Goal: Navigation & Orientation: Understand site structure

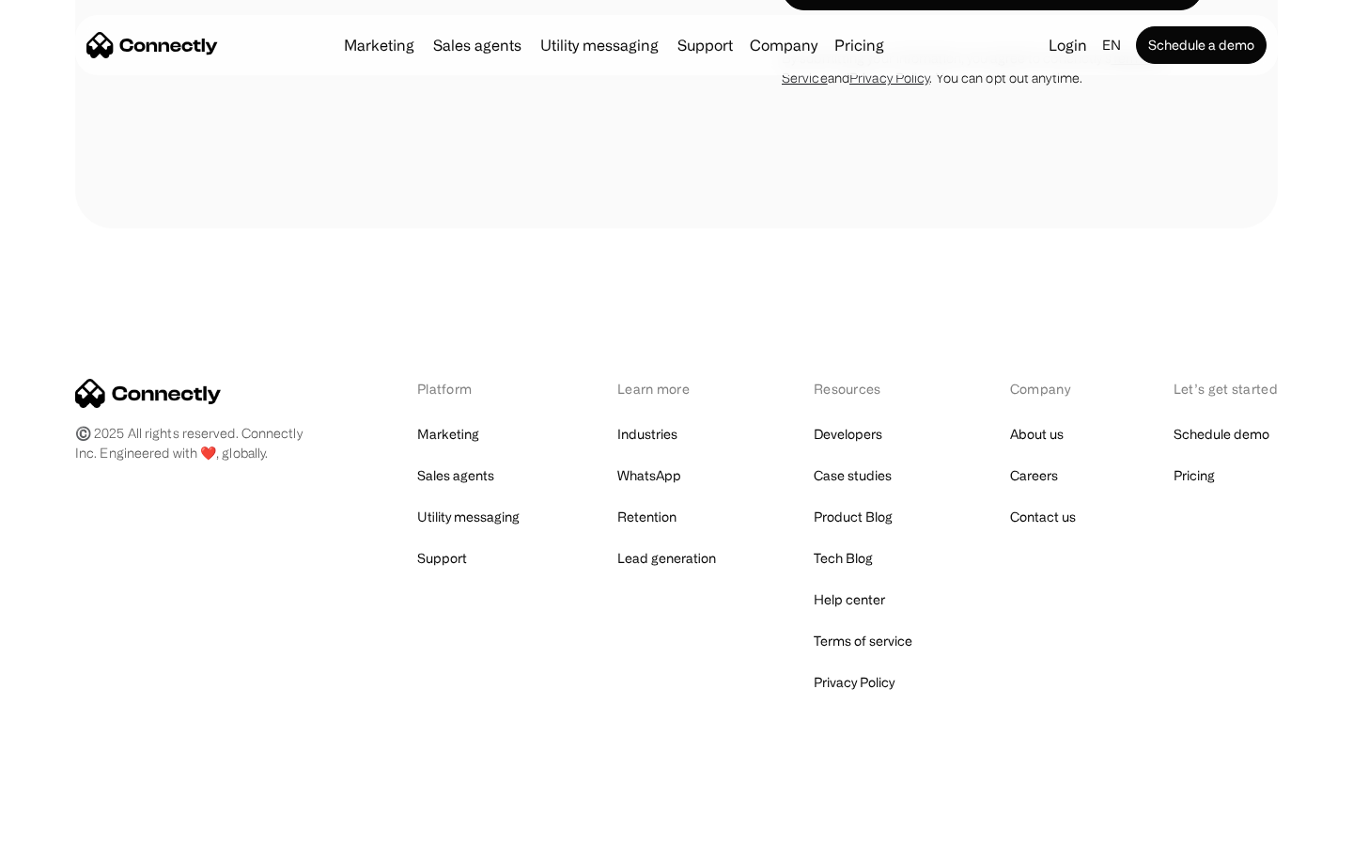
scroll to position [1586, 0]
